Goal: Transaction & Acquisition: Purchase product/service

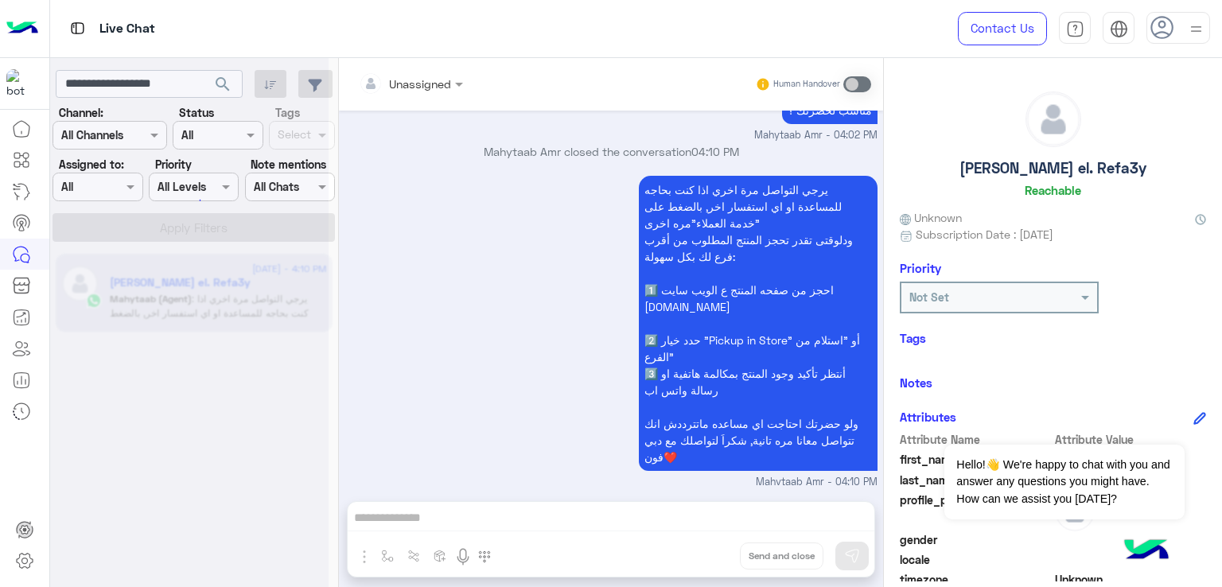
scroll to position [265, 0]
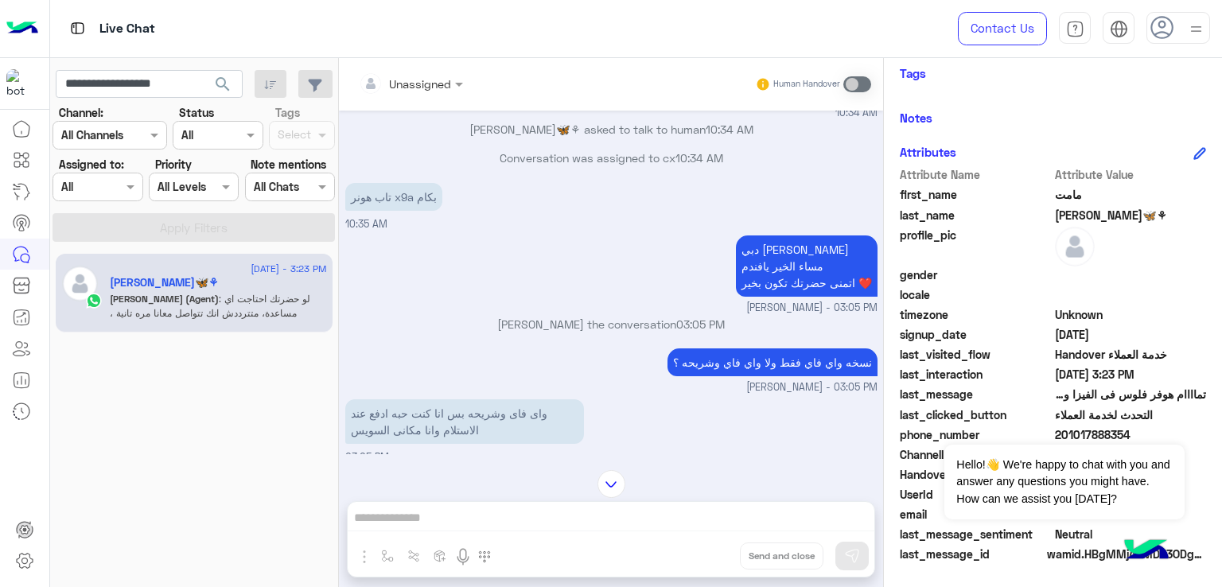
scroll to position [983, 0]
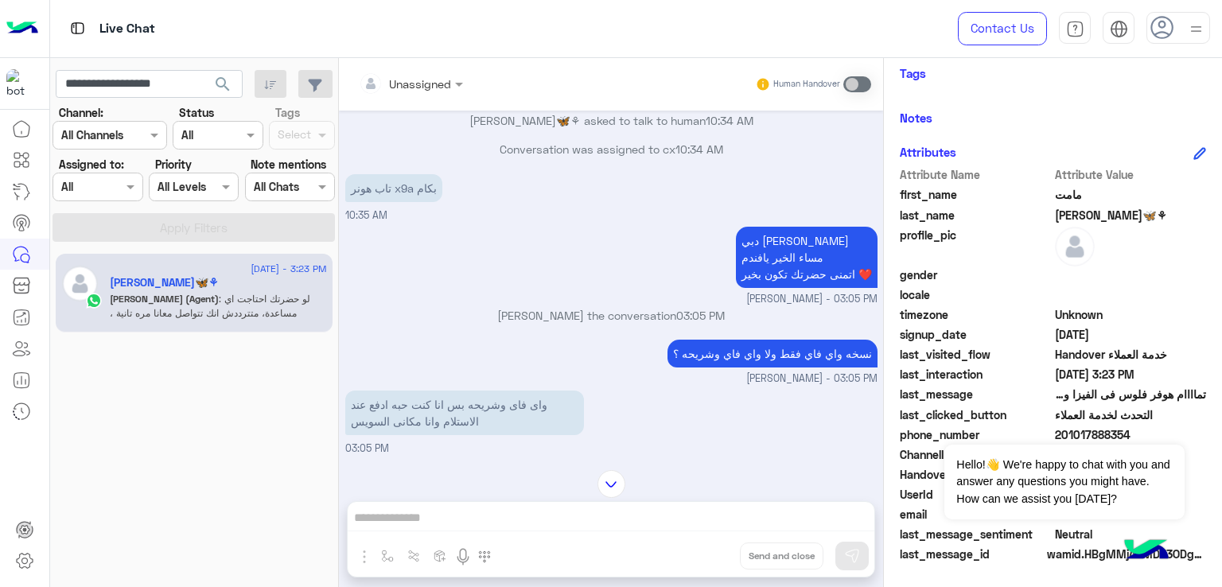
click at [401, 202] on p "تاب هونر x9a بكام" at bounding box center [393, 188] width 97 height 28
click at [405, 202] on p "تاب هونر x9a بكام" at bounding box center [393, 188] width 97 height 28
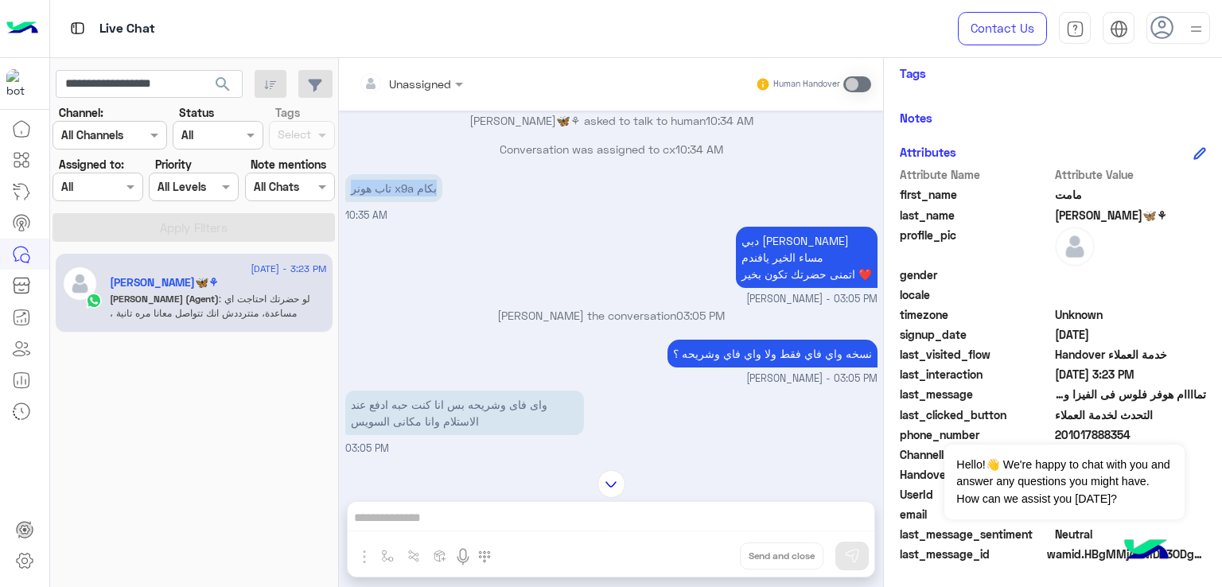
click at [405, 202] on p "تاب هونر x9a بكام" at bounding box center [393, 188] width 97 height 28
click at [741, 265] on p "دبي [PERSON_NAME] الخير يافندم اتمنى حضرتك تكون بخير ❤️" at bounding box center [807, 257] width 142 height 61
click at [788, 288] on p "دبي [PERSON_NAME] الخير يافندم اتمنى حضرتك تكون بخير ❤️" at bounding box center [807, 257] width 142 height 61
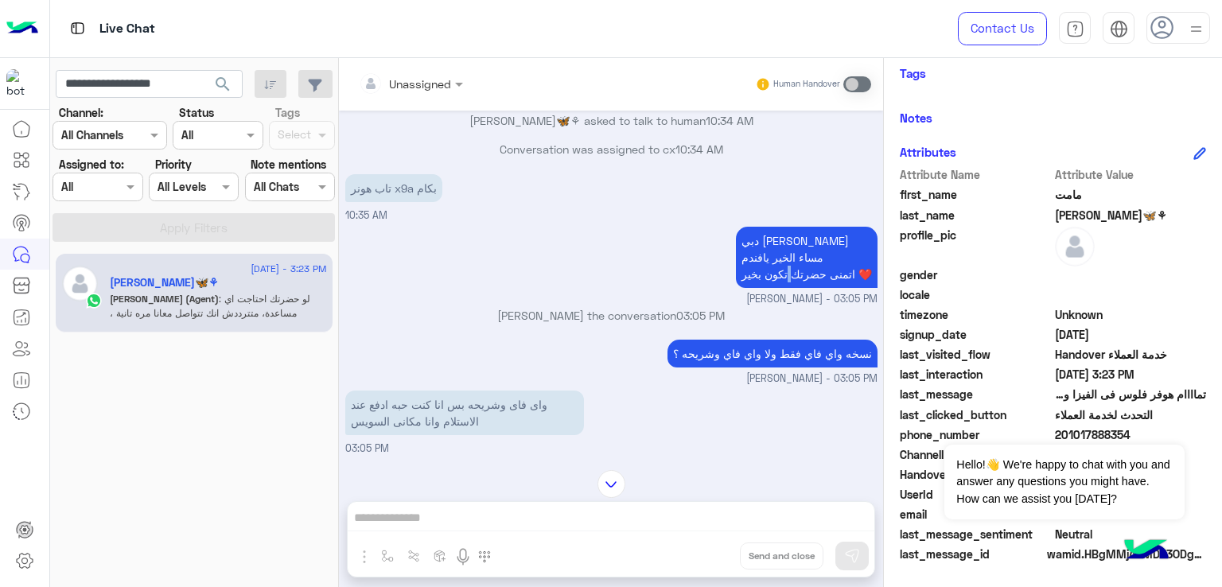
click at [788, 288] on p "دبي [PERSON_NAME] الخير يافندم اتمنى حضرتك تكون بخير ❤️" at bounding box center [807, 257] width 142 height 61
click at [744, 368] on p "نسخه واي فاي فقط ولا واي فاي وشريحه ؟" at bounding box center [772, 354] width 210 height 28
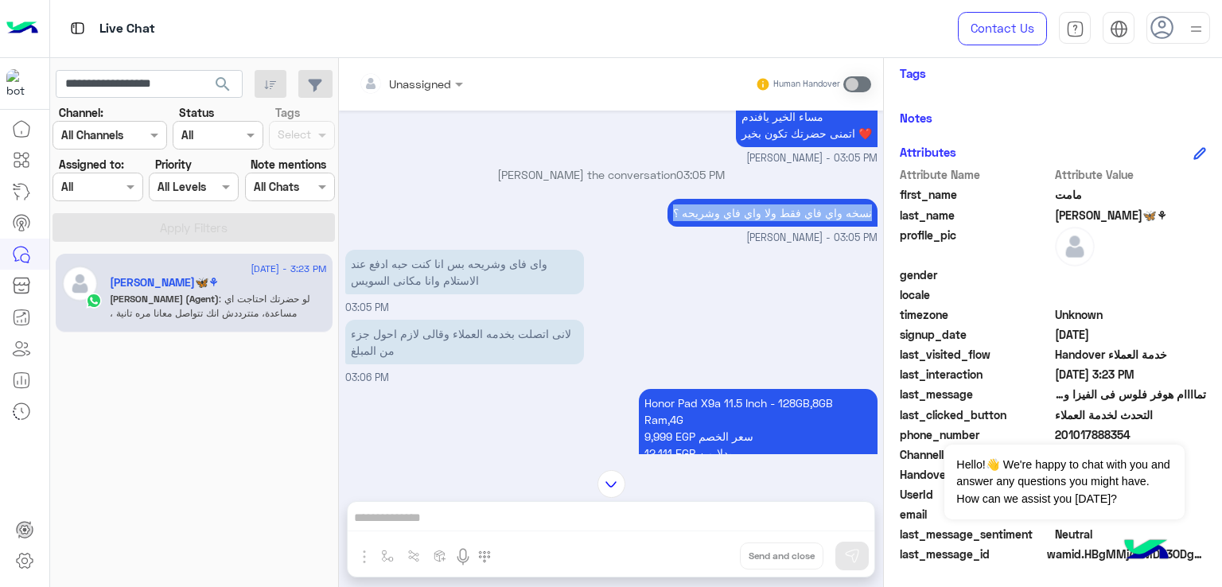
scroll to position [1142, 0]
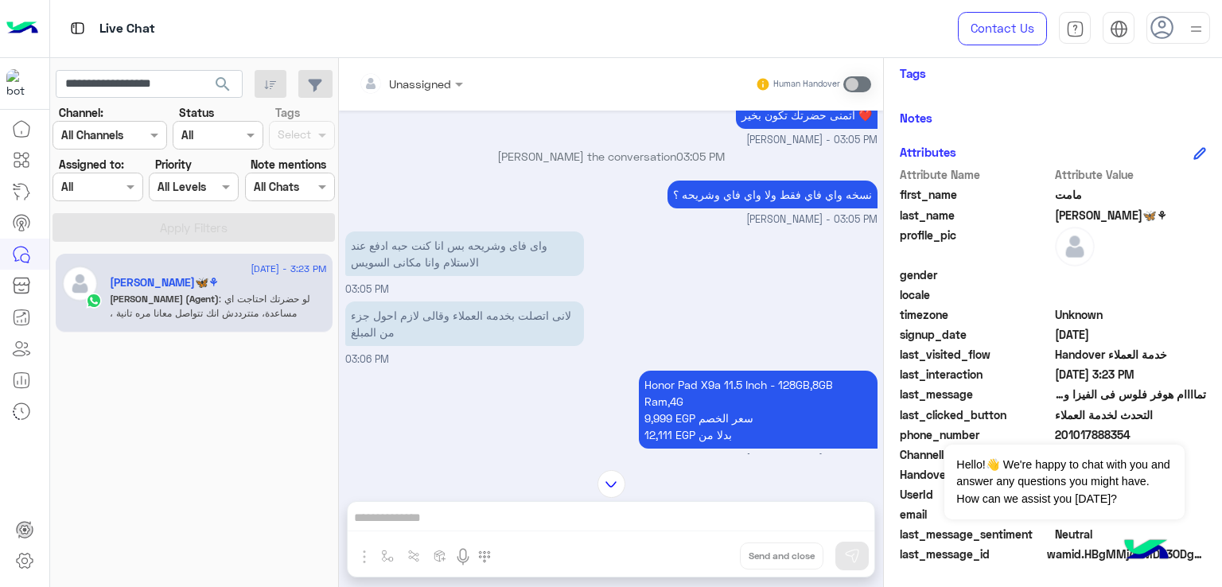
click at [461, 270] on p "واى فاى وشريحه بس انا كنت حبه ادفع عند الاستلام وانا مكانى السويس" at bounding box center [464, 253] width 239 height 45
click at [442, 334] on p "لانى اتصلت بخدمه العملاء وقالى لازم احول جزء من المبلغ" at bounding box center [464, 323] width 239 height 45
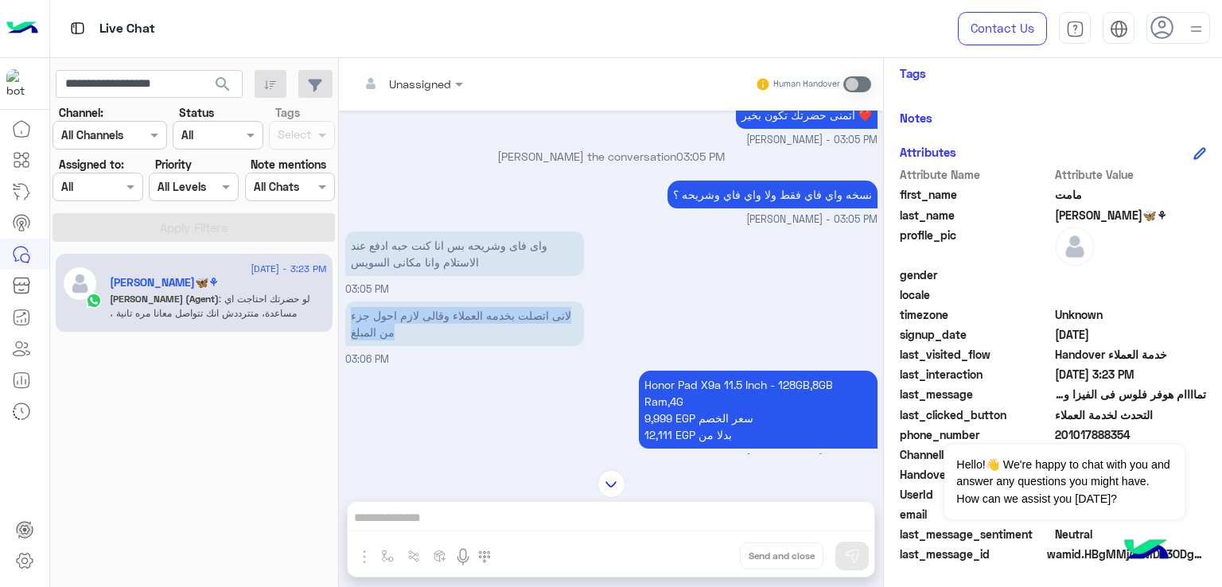
click at [442, 334] on p "لانى اتصلت بخدمه العملاء وقالى لازم احول جزء من المبلغ" at bounding box center [464, 323] width 239 height 45
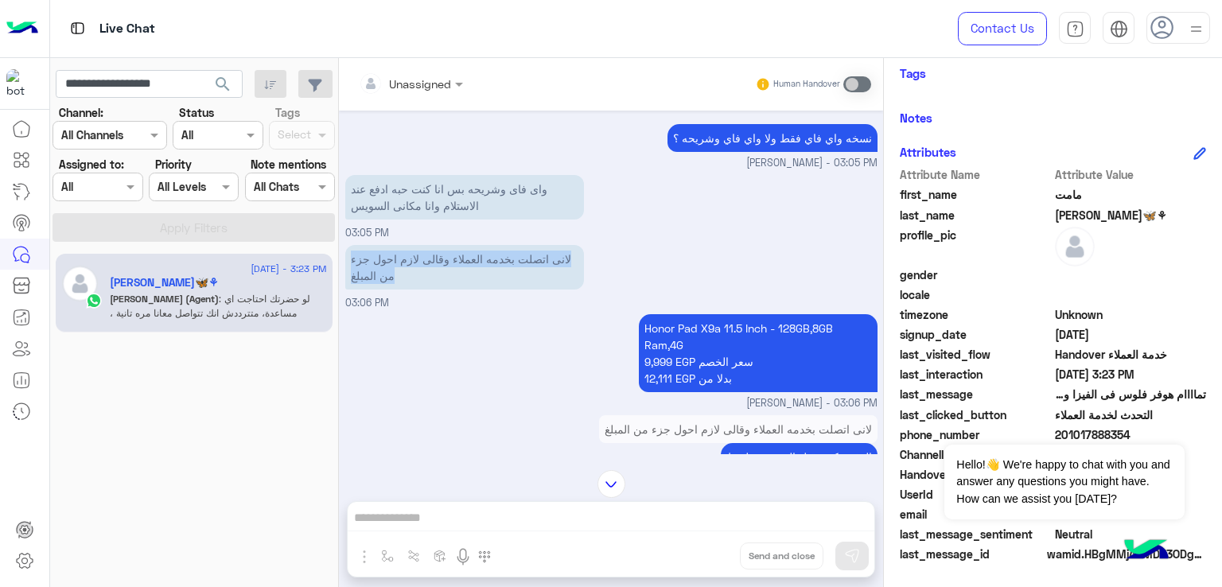
scroll to position [1222, 0]
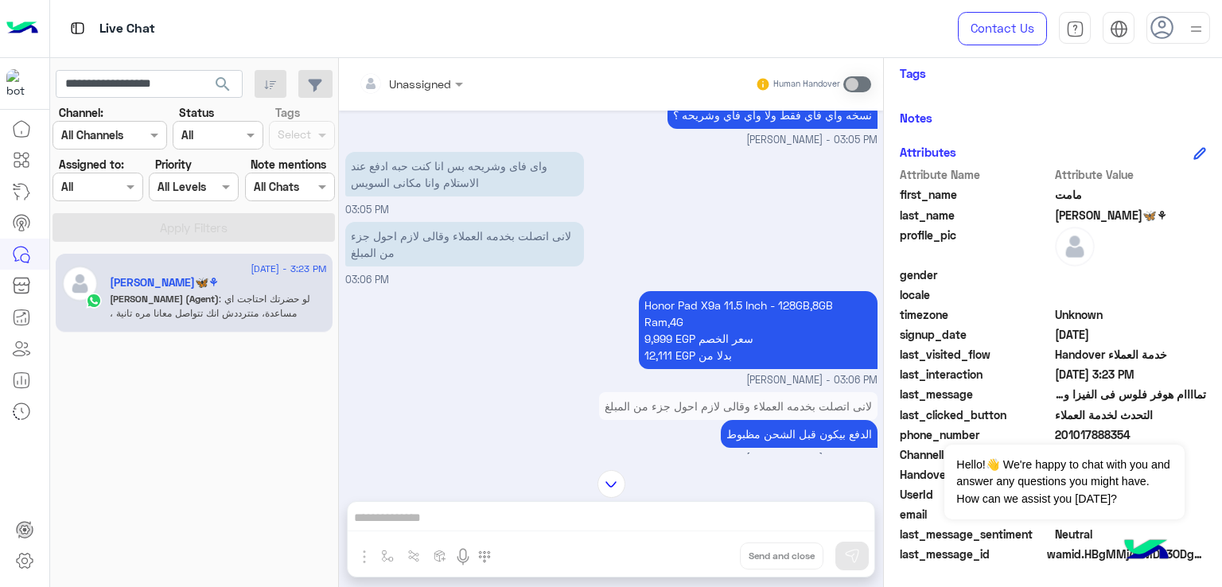
click at [687, 337] on p "Honor Pad X9a 11.5 Inch - 128GB,8GB Ram,4G 9,999 EGP سعر الخصم 12,111 EGP بدلا …" at bounding box center [758, 330] width 239 height 78
click at [689, 369] on p "Honor Pad X9a 11.5 Inch - 128GB,8GB Ram,4G 9,999 EGP سعر الخصم 12,111 EGP بدلا …" at bounding box center [758, 330] width 239 height 78
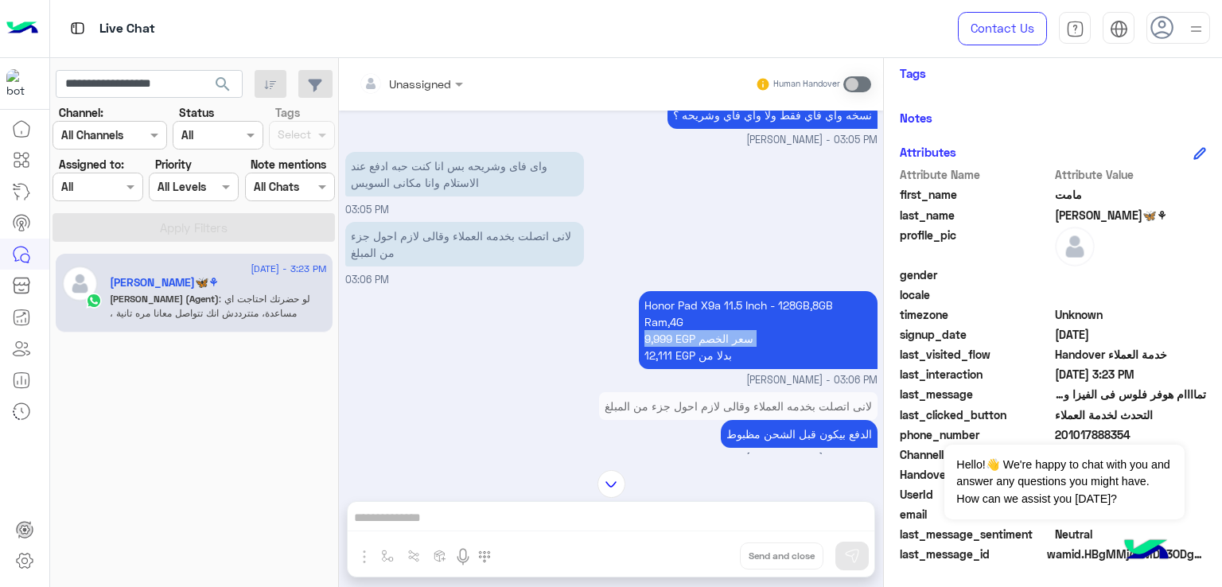
click at [689, 369] on p "Honor Pad X9a 11.5 Inch - 128GB,8GB Ram,4G 9,999 EGP سعر الخصم 12,111 EGP بدلا …" at bounding box center [758, 330] width 239 height 78
click at [705, 369] on p "Honor Pad X9a 11.5 Inch - 128GB,8GB Ram,4G 9,999 EGP سعر الخصم 12,111 EGP بدلا …" at bounding box center [758, 330] width 239 height 78
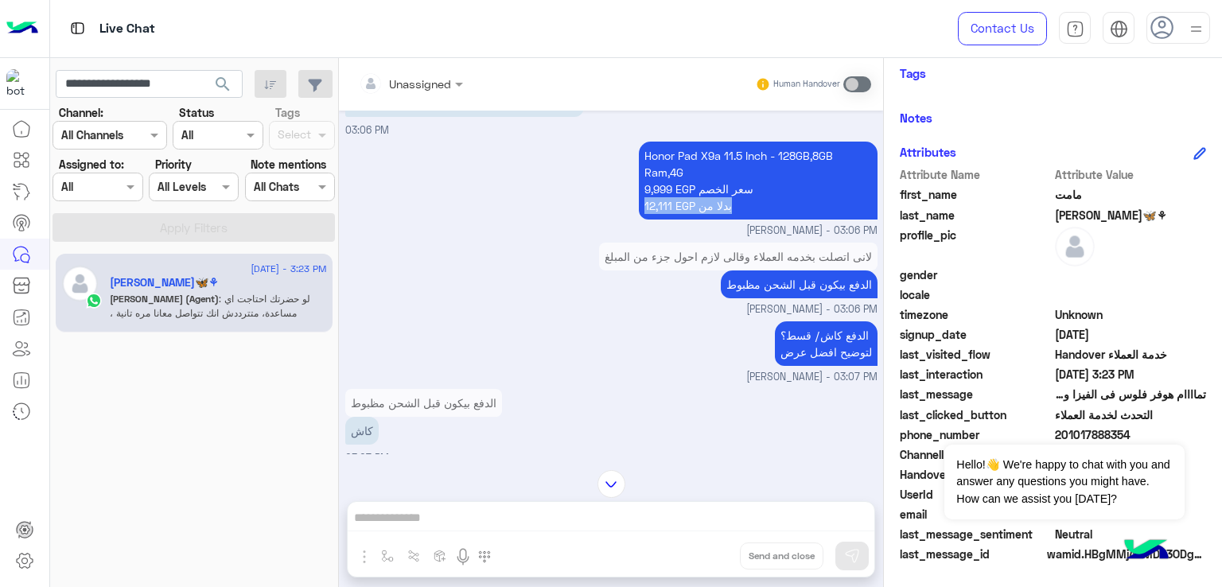
scroll to position [1381, 0]
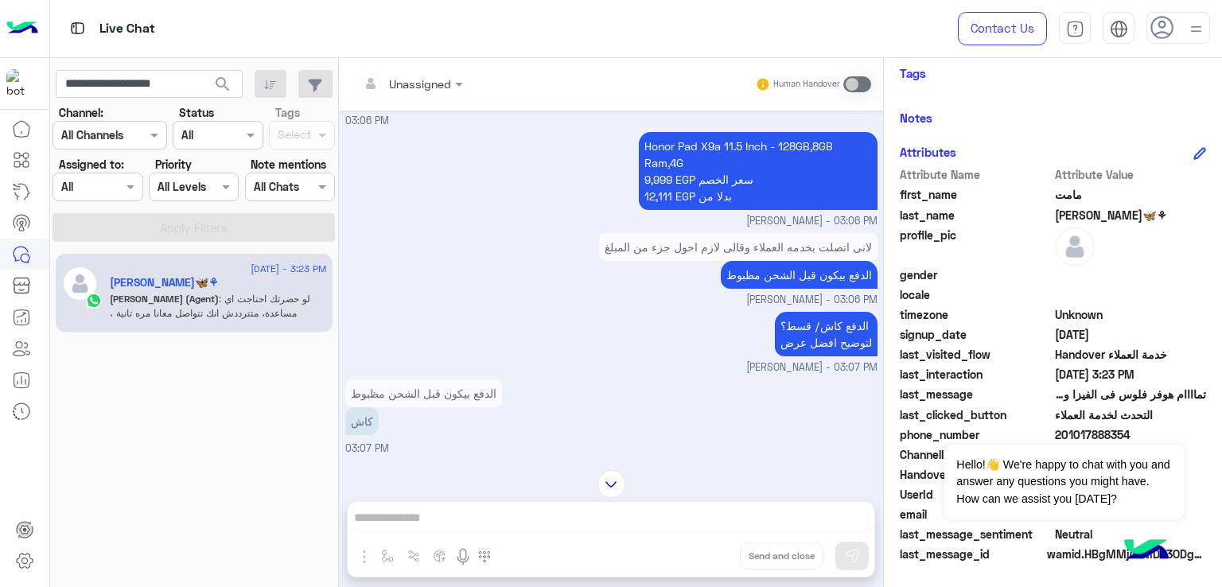
click at [758, 289] on p "الدفع بيكون قبل الشحن مظبوط" at bounding box center [799, 275] width 157 height 28
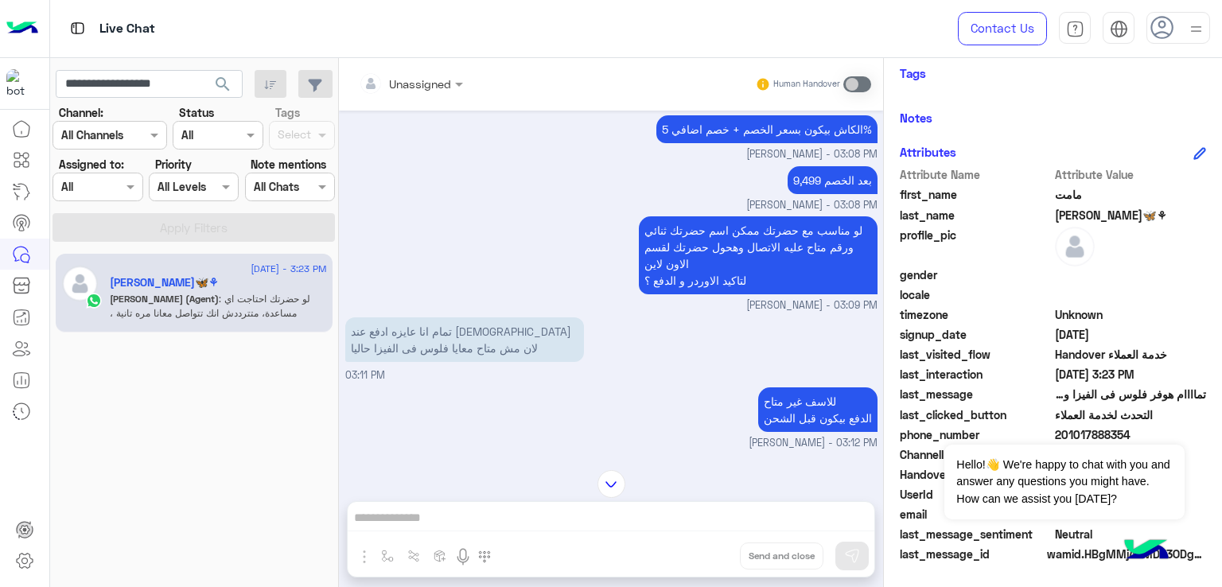
scroll to position [1779, 0]
click at [758, 259] on p "لو مناسب مع حضرتك ممكن اسم حضرتك ثنائي ورقم متاح عليه الاتصال وهحول حضرتك لقسم …" at bounding box center [758, 255] width 239 height 78
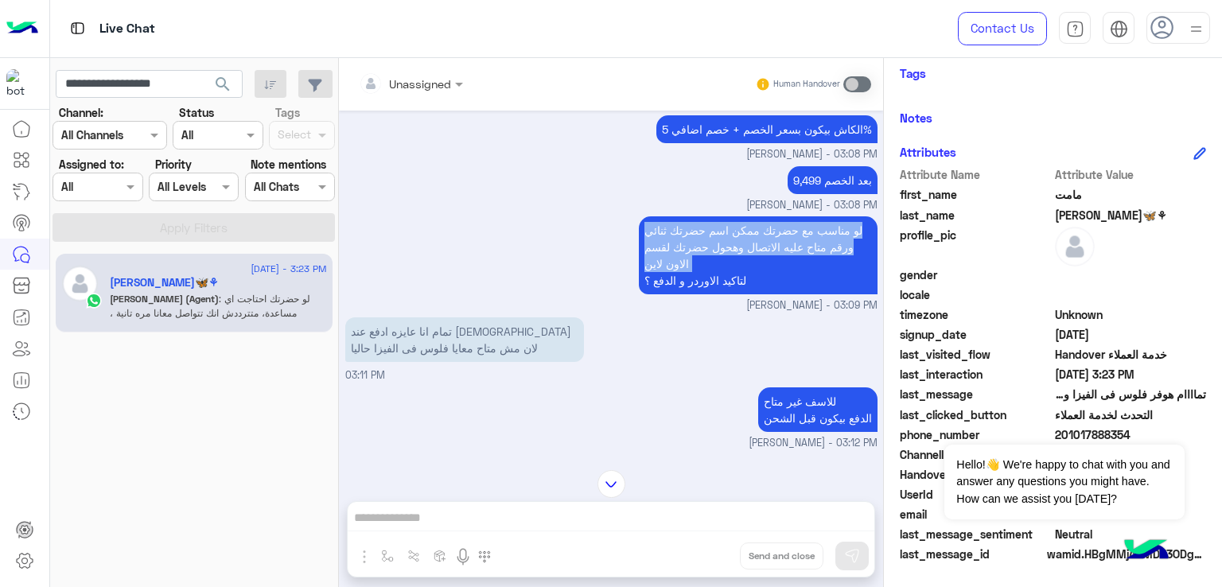
click at [758, 259] on p "لو مناسب مع حضرتك ممكن اسم حضرتك ثنائي ورقم متاح عليه الاتصال وهحول حضرتك لقسم …" at bounding box center [758, 255] width 239 height 78
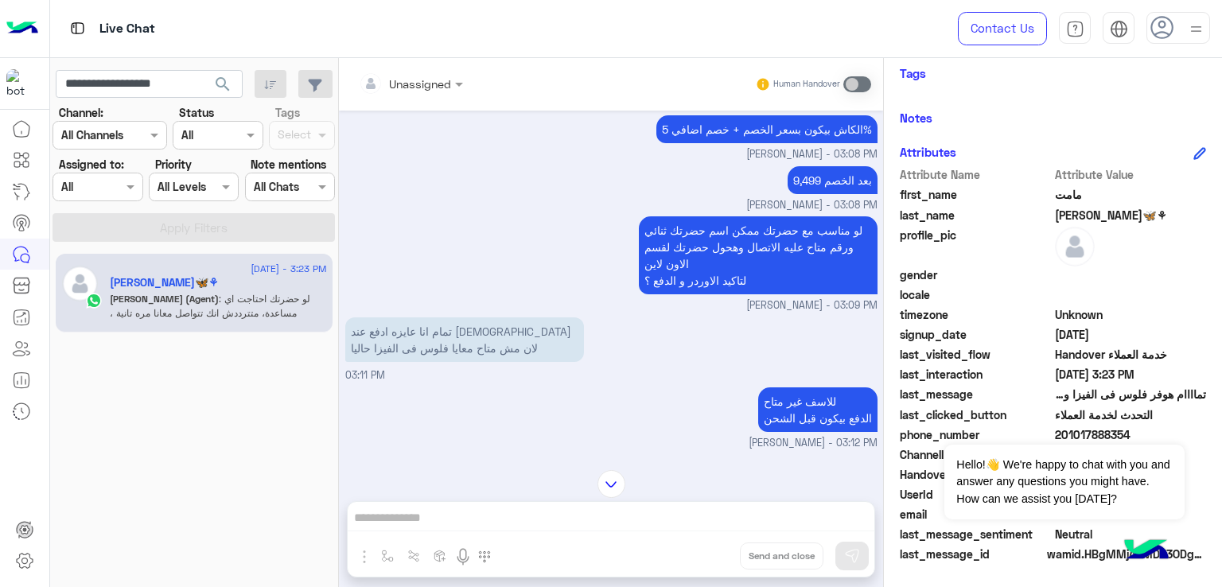
click at [700, 294] on p "لو مناسب مع حضرتك ممكن اسم حضرتك ثنائي ورقم متاح عليه الاتصال وهحول حضرتك لقسم …" at bounding box center [758, 255] width 239 height 78
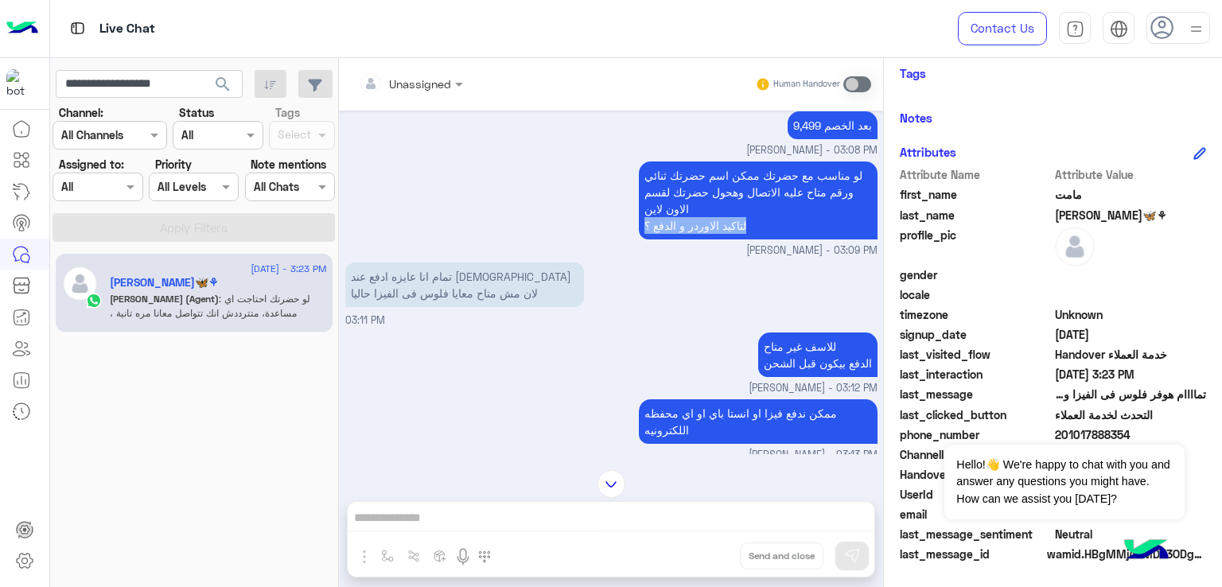
scroll to position [1938, 0]
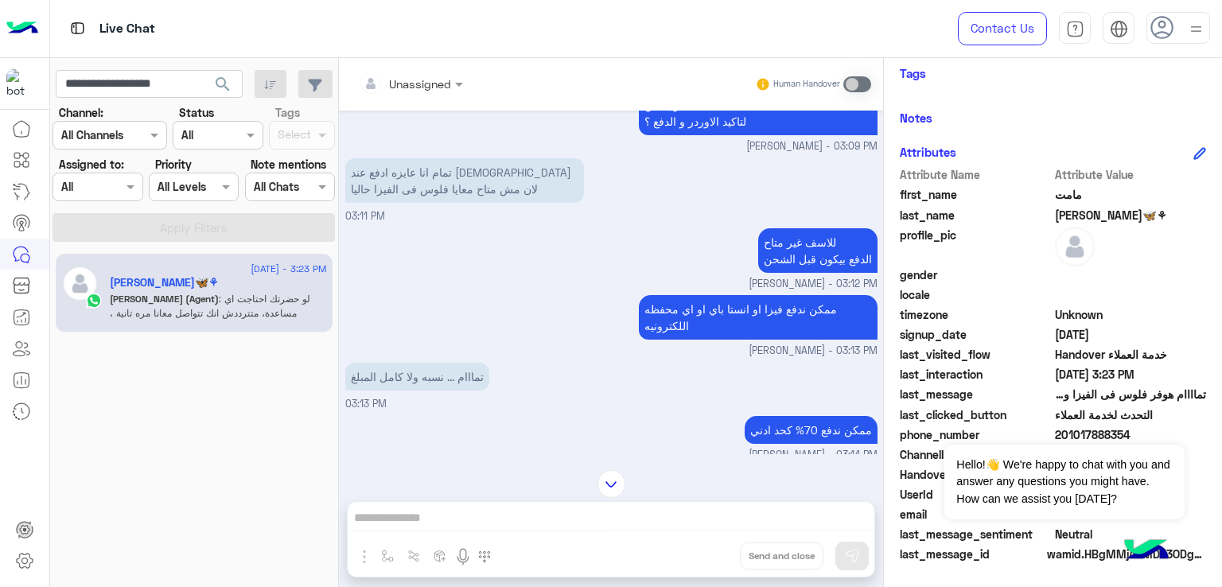
click at [775, 270] on p "للاسف غير متاح الدفع بيكون قبل الشحن" at bounding box center [817, 250] width 119 height 45
click at [799, 273] on p "للاسف غير متاح الدفع بيكون قبل الشحن" at bounding box center [817, 250] width 119 height 45
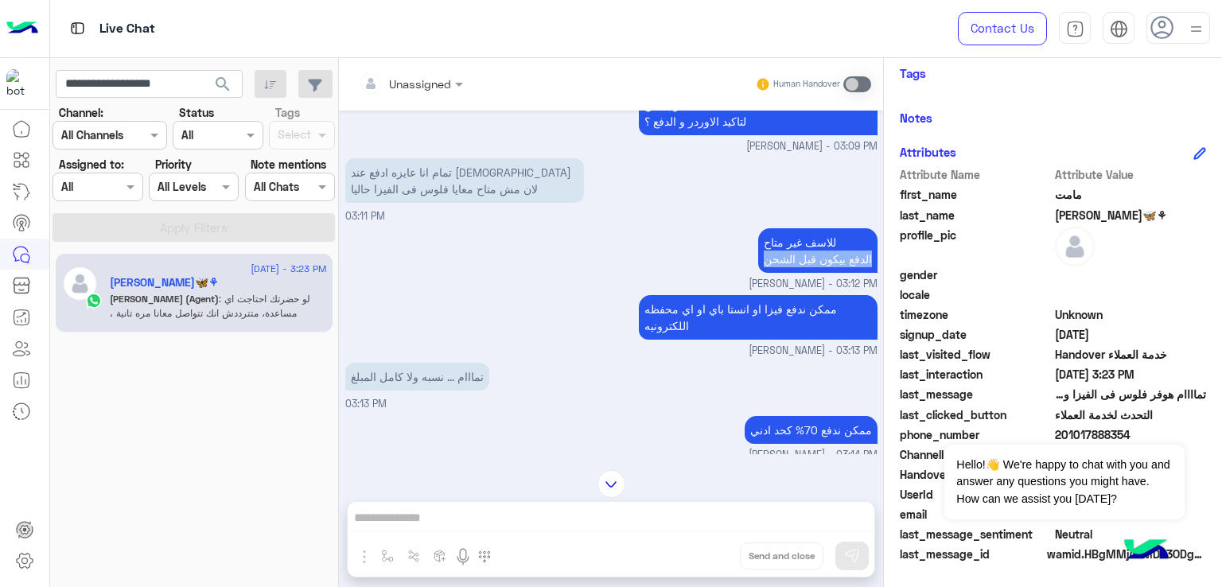
click at [799, 273] on p "للاسف غير متاح الدفع بيكون قبل الشحن" at bounding box center [817, 250] width 119 height 45
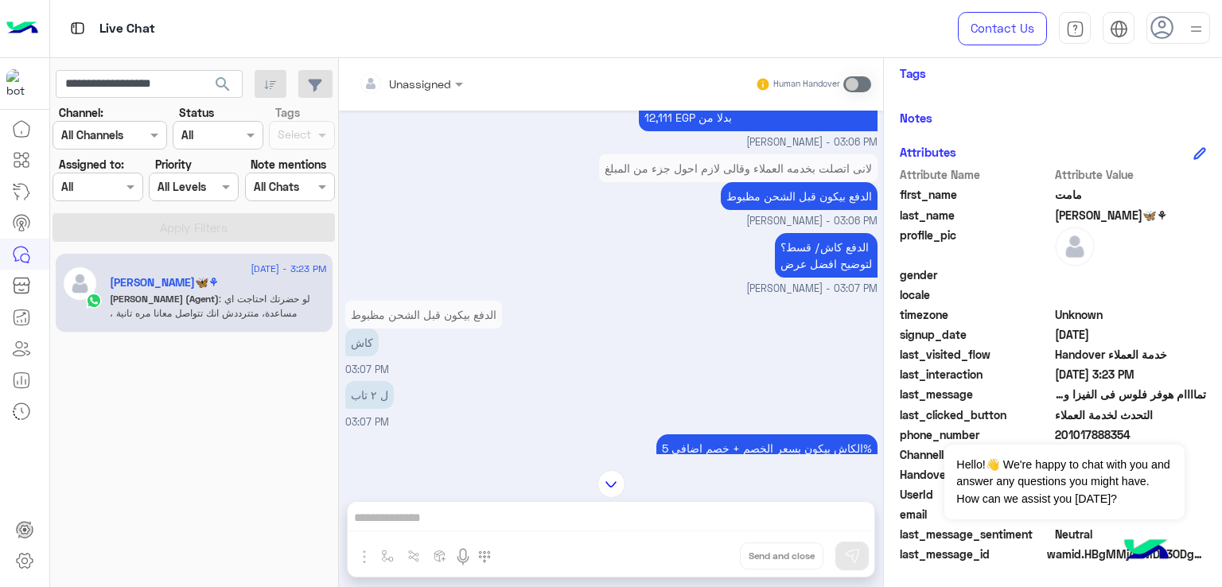
scroll to position [1381, 0]
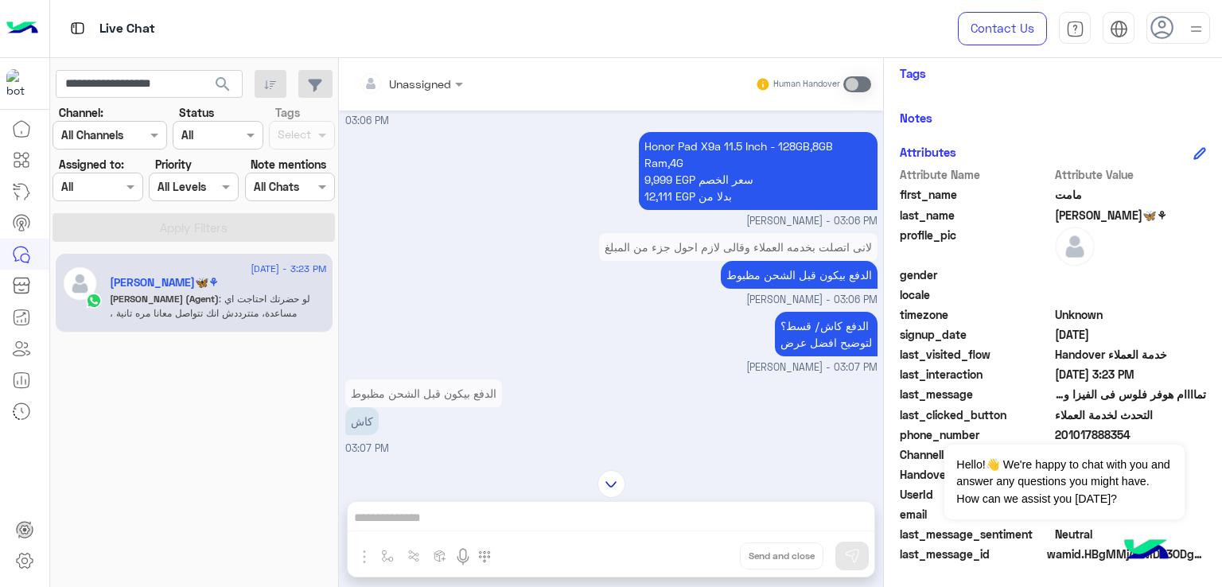
click at [683, 210] on p "Honor Pad X9a 11.5 Inch - 128GB,8GB Ram,4G 9,999 EGP سعر الخصم 12,111 EGP بدلا …" at bounding box center [758, 171] width 239 height 78
click at [696, 204] on p "Honor Pad X9a 11.5 Inch - 128GB,8GB Ram,4G 9,999 EGP سعر الخصم 12,111 EGP بدلا …" at bounding box center [758, 171] width 239 height 78
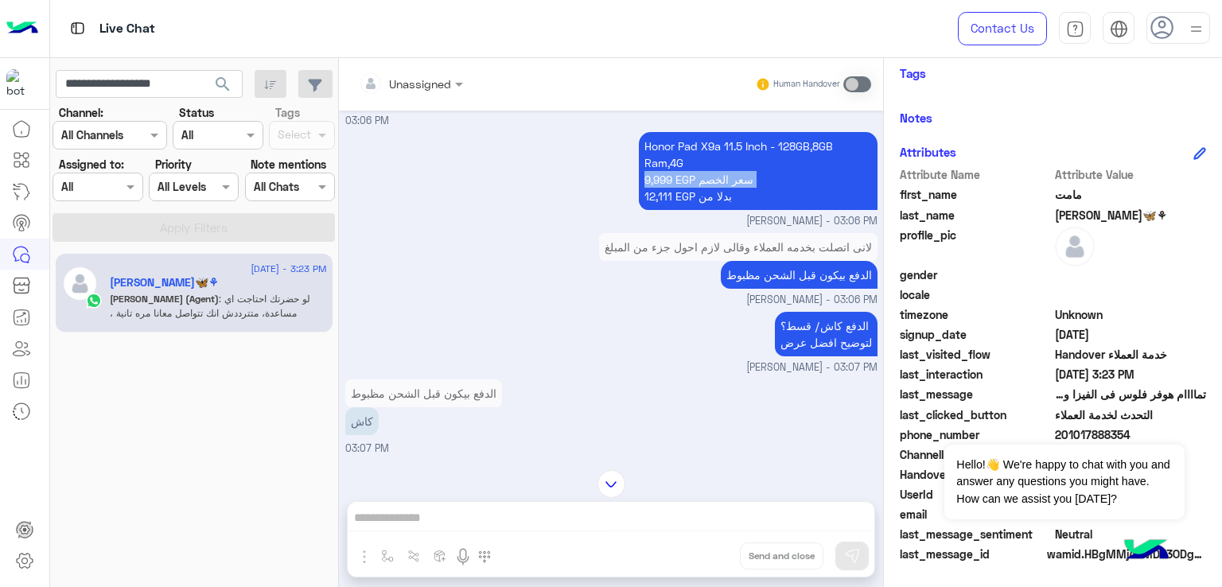
click at [696, 204] on p "Honor Pad X9a 11.5 Inch - 128GB,8GB Ram,4G 9,999 EGP سعر الخصم 12,111 EGP بدلا …" at bounding box center [758, 171] width 239 height 78
click at [742, 176] on p "Honor Pad X9a 11.5 Inch - 128GB,8GB Ram,4G 9,999 EGP سعر الخصم 12,111 EGP بدلا …" at bounding box center [758, 171] width 239 height 78
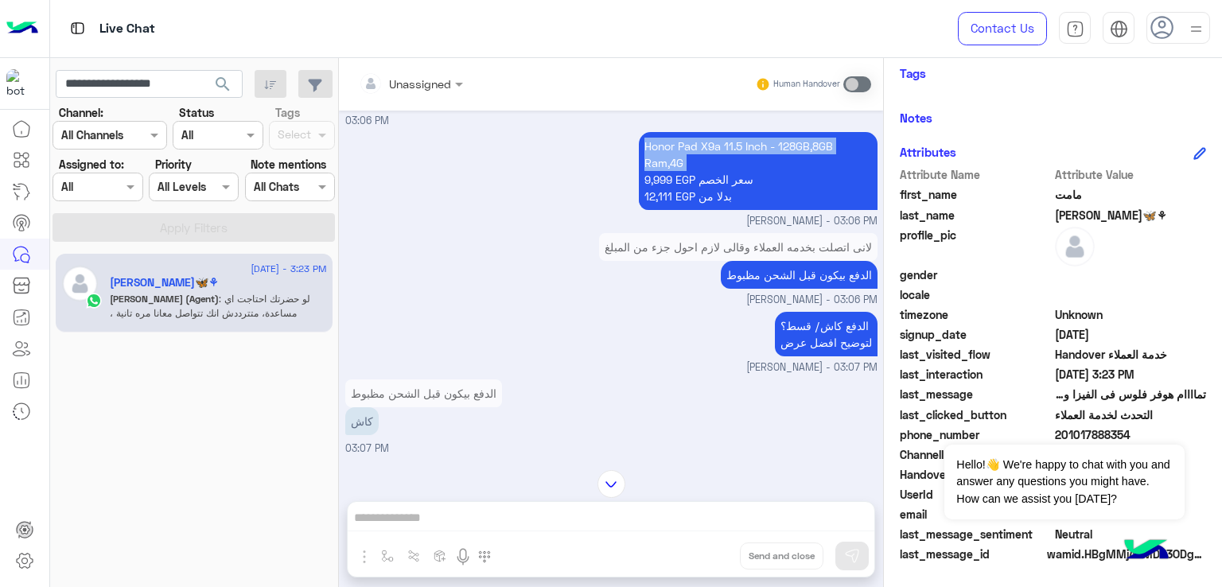
click at [742, 176] on p "Honor Pad X9a 11.5 Inch - 128GB,8GB Ram,4G 9,999 EGP سعر الخصم 12,111 EGP بدلا …" at bounding box center [758, 171] width 239 height 78
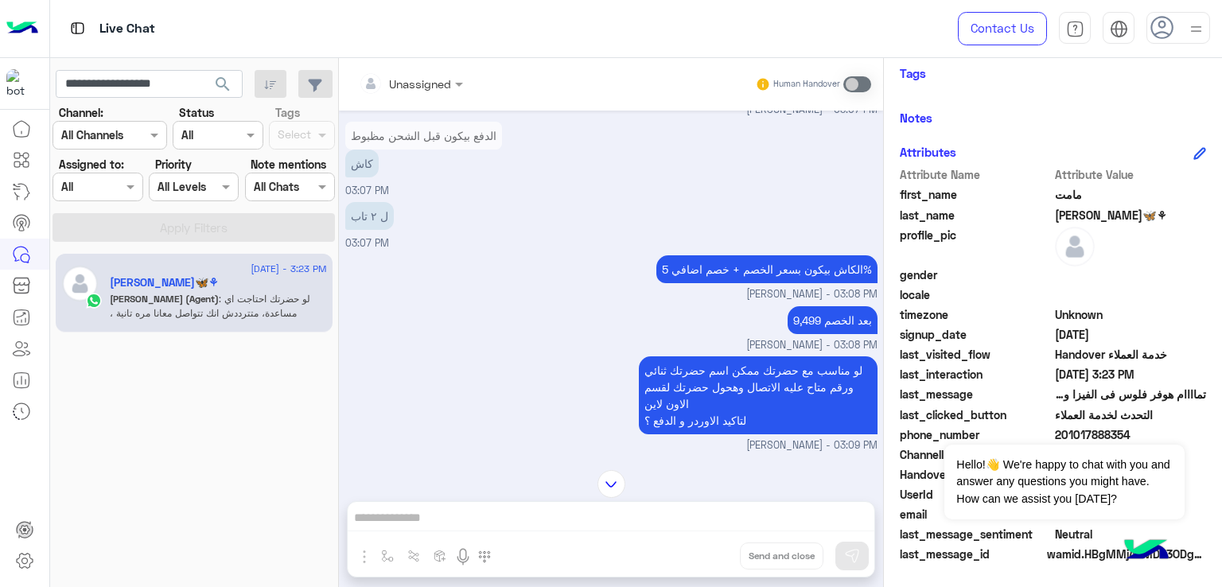
scroll to position [1540, 0]
